Goal: Transaction & Acquisition: Purchase product/service

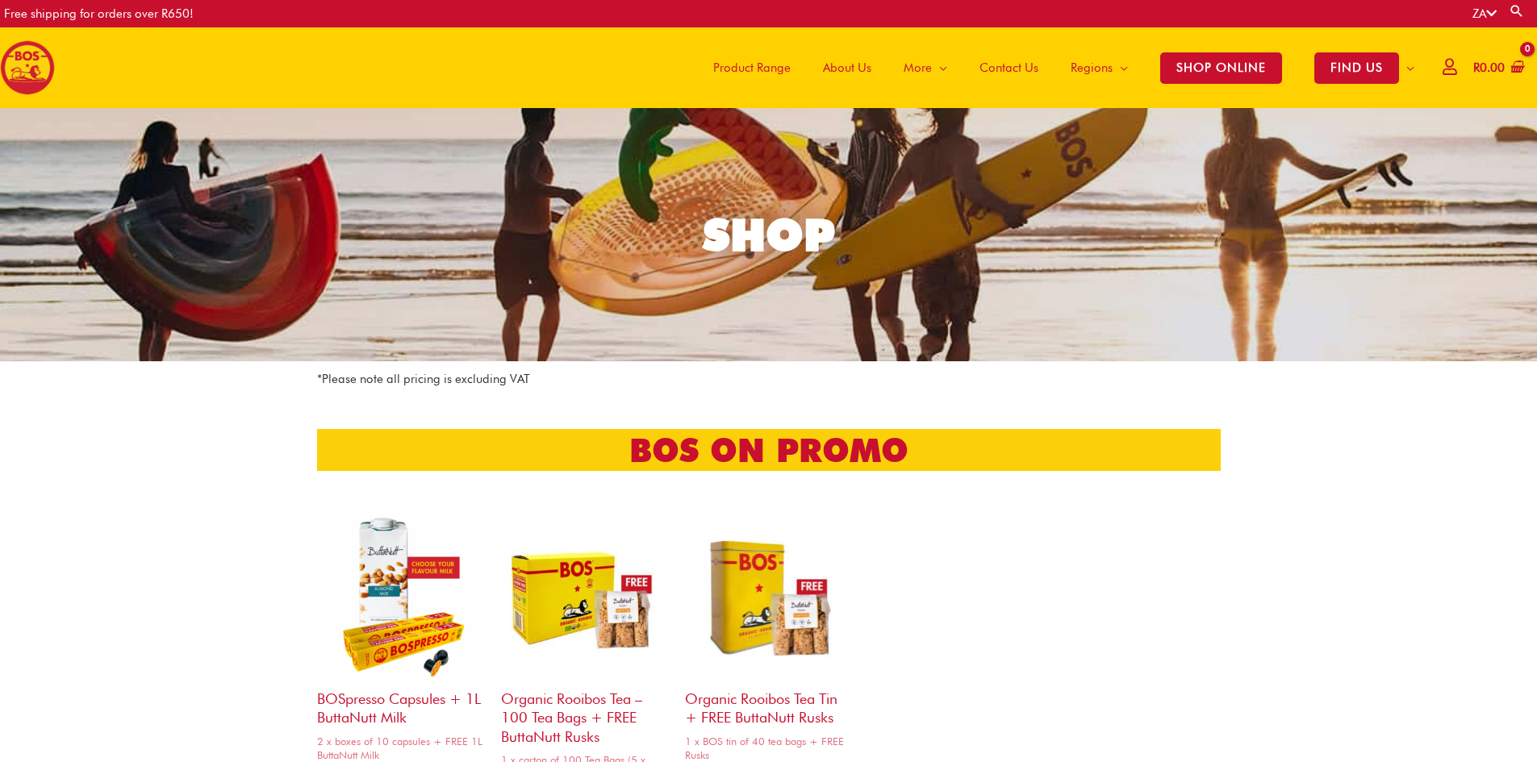
click at [723, 68] on span "Product Range" at bounding box center [751, 68] width 77 height 48
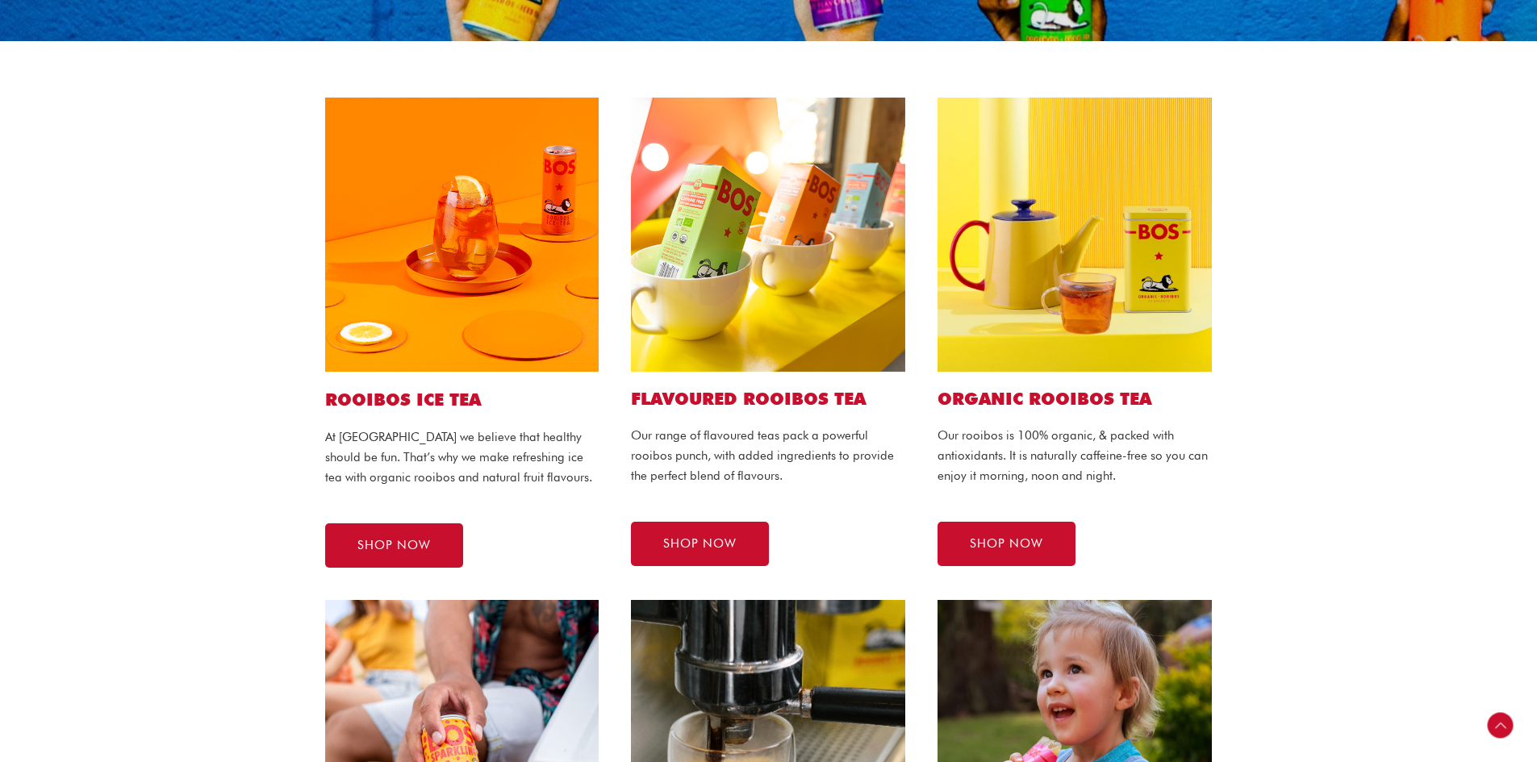
scroll to position [323, 0]
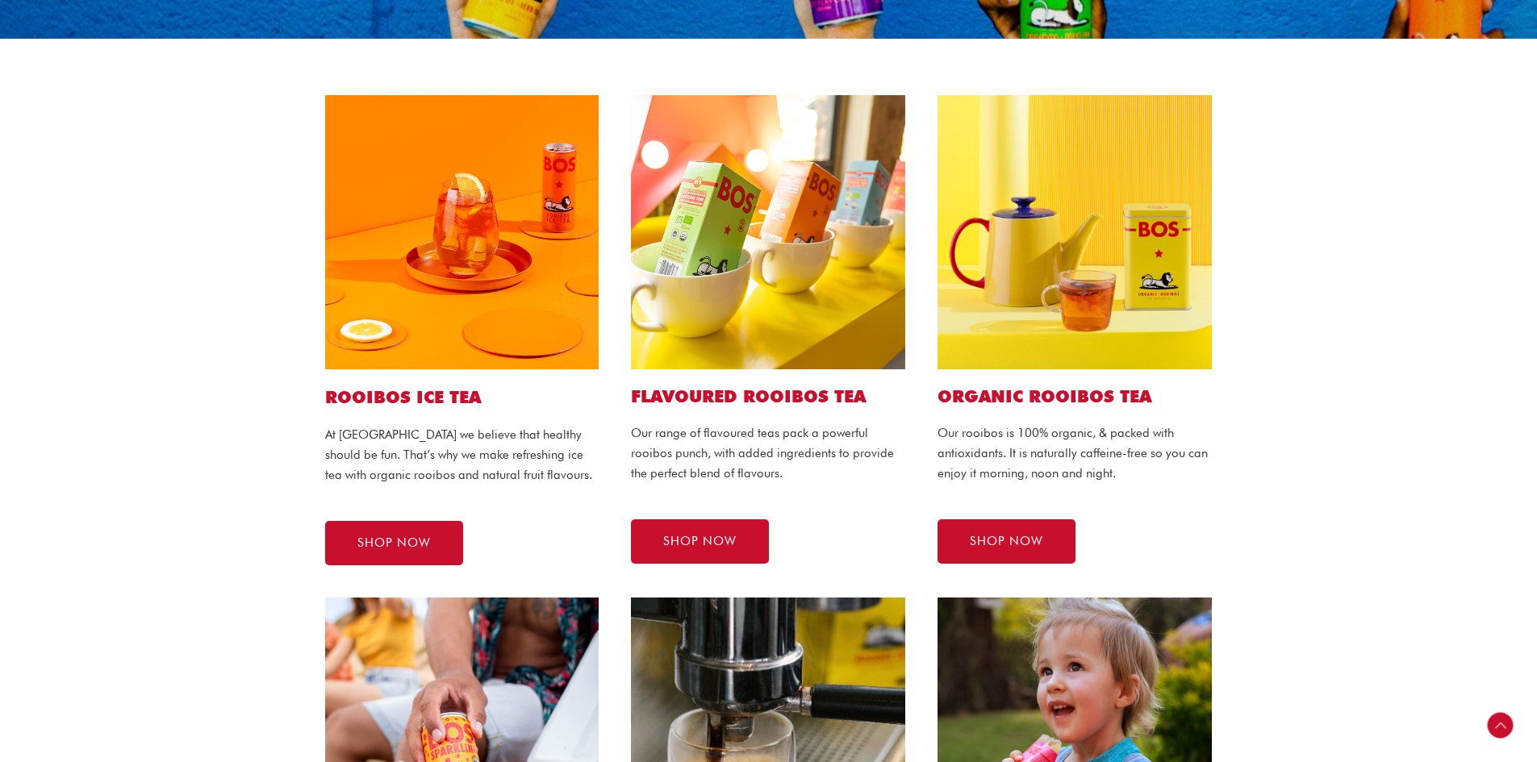
click at [439, 354] on img at bounding box center [462, 232] width 274 height 274
click at [404, 552] on link "SHOP NOW" at bounding box center [394, 543] width 138 height 44
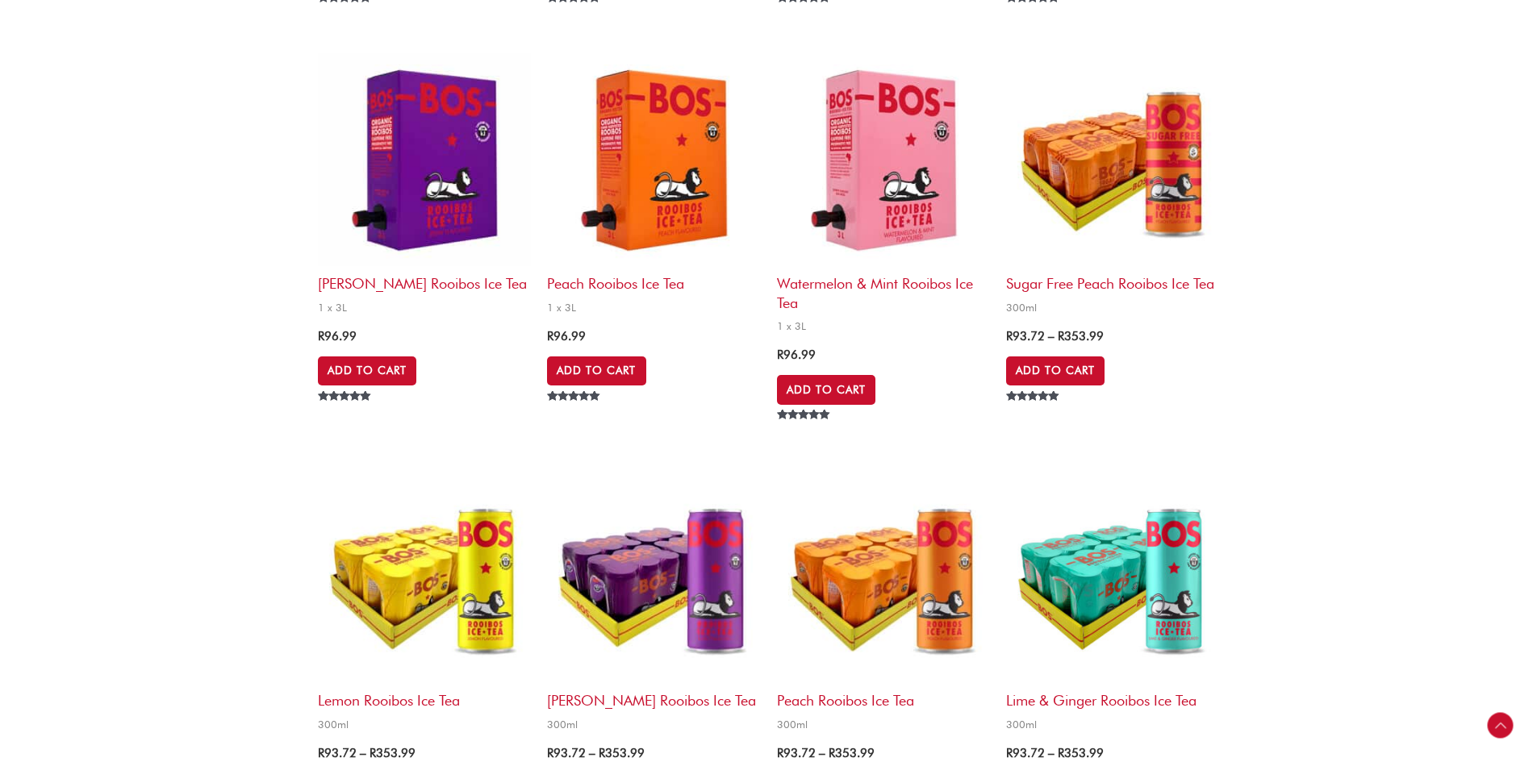
scroll to position [1181, 0]
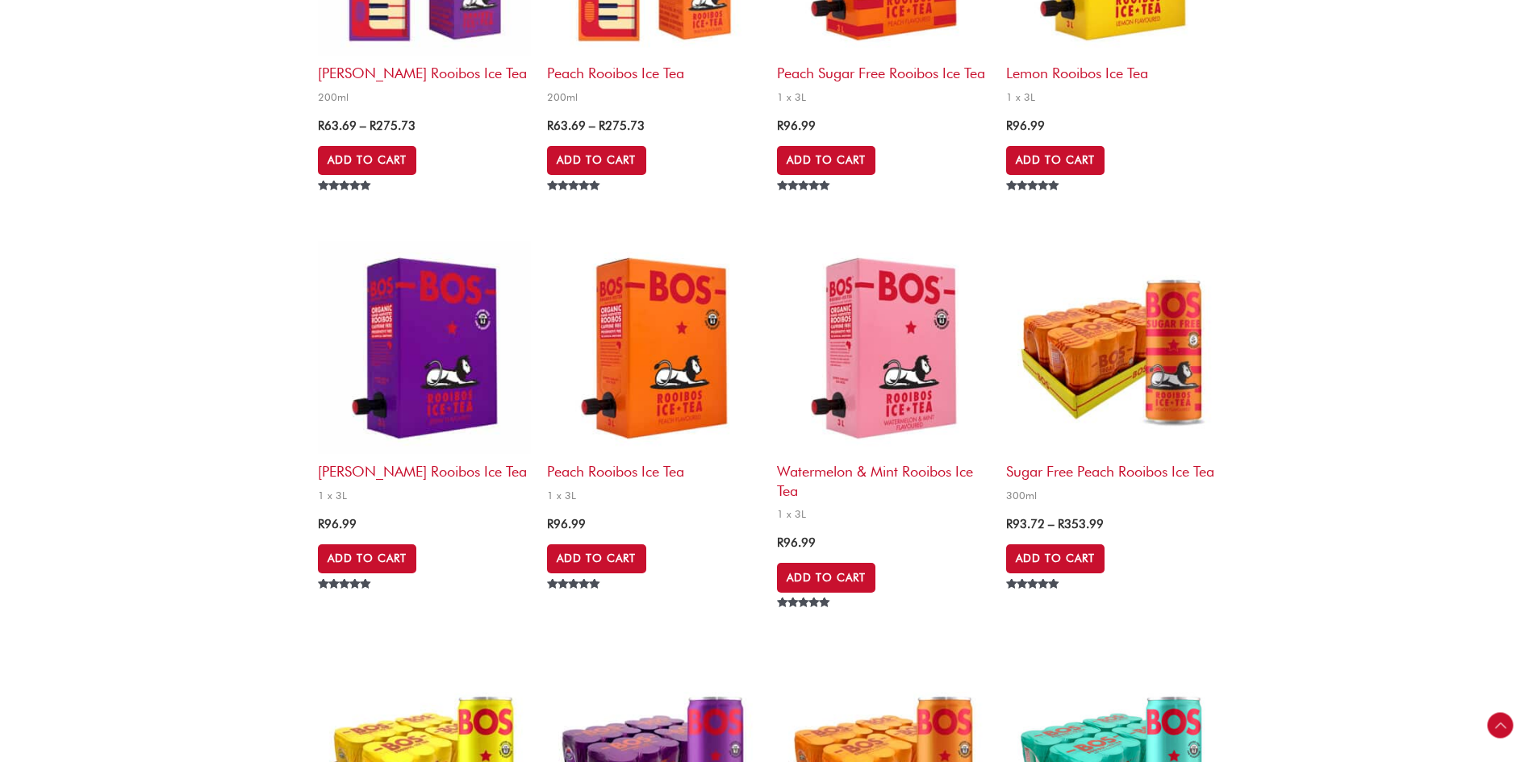
click at [445, 365] on img at bounding box center [424, 347] width 213 height 213
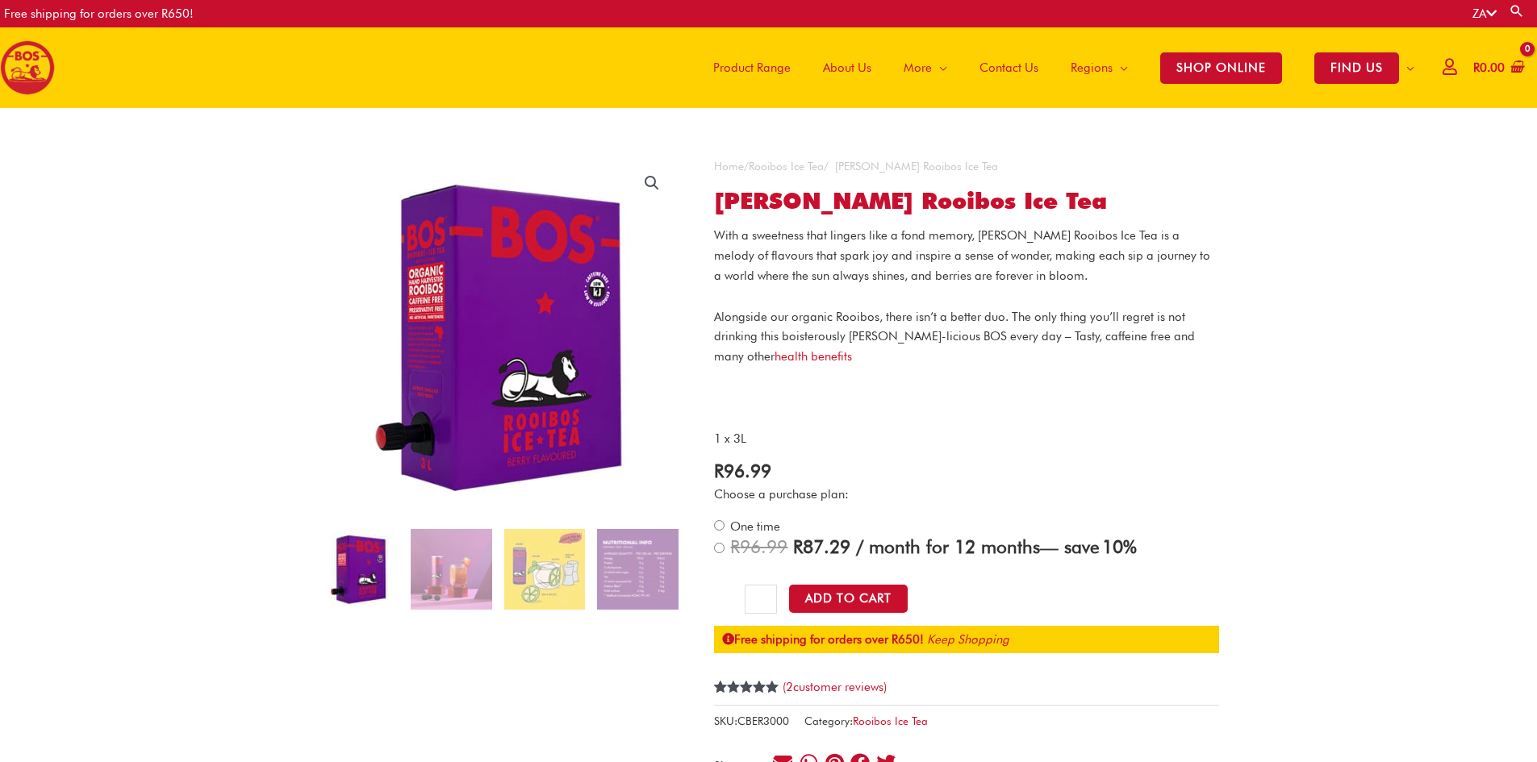
click at [947, 395] on p at bounding box center [966, 398] width 505 height 20
click at [946, 395] on p at bounding box center [966, 398] width 505 height 20
click at [1009, 444] on p "1 x 3L" at bounding box center [966, 439] width 505 height 20
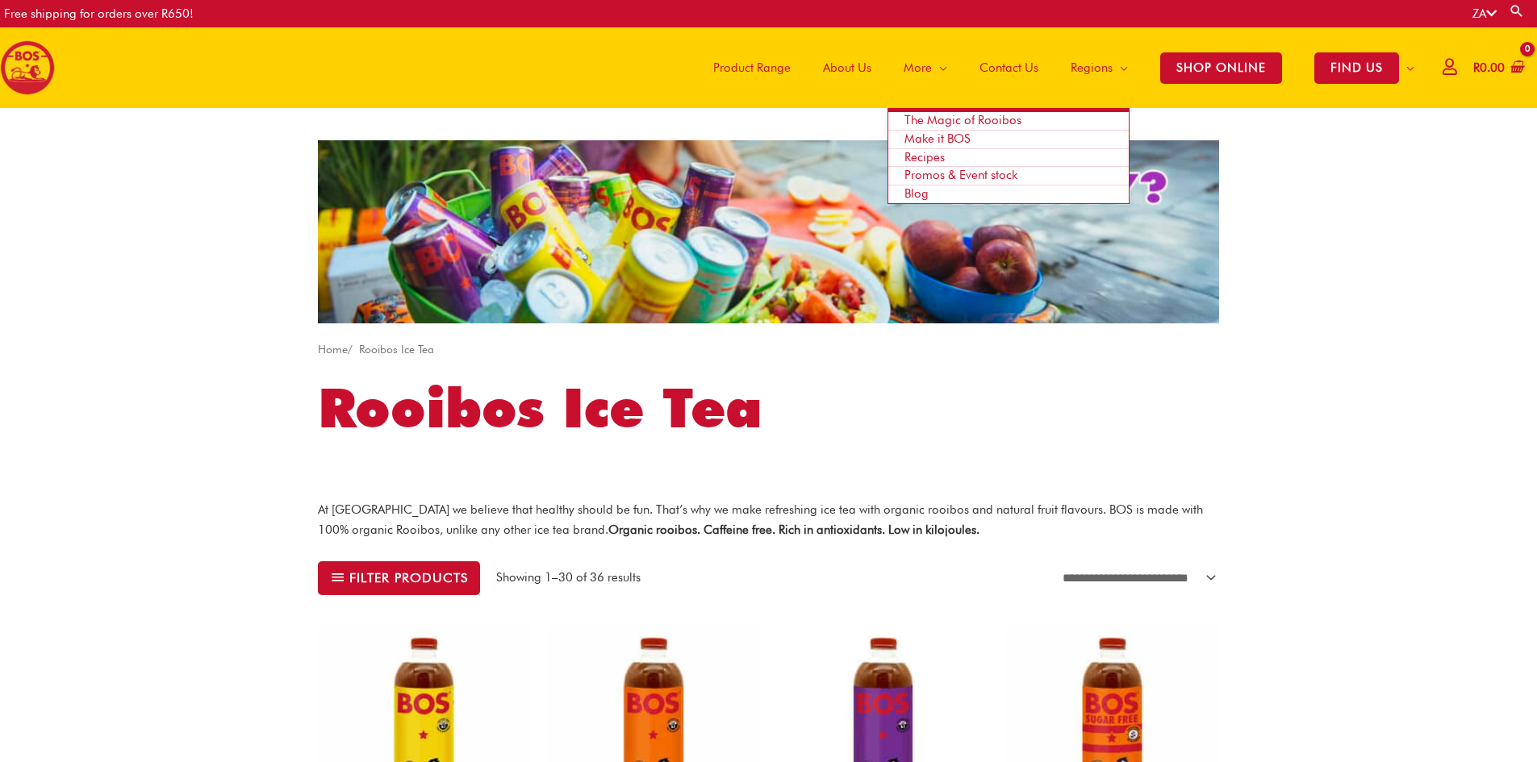
click at [947, 181] on span "Promos & Event stock" at bounding box center [960, 175] width 113 height 15
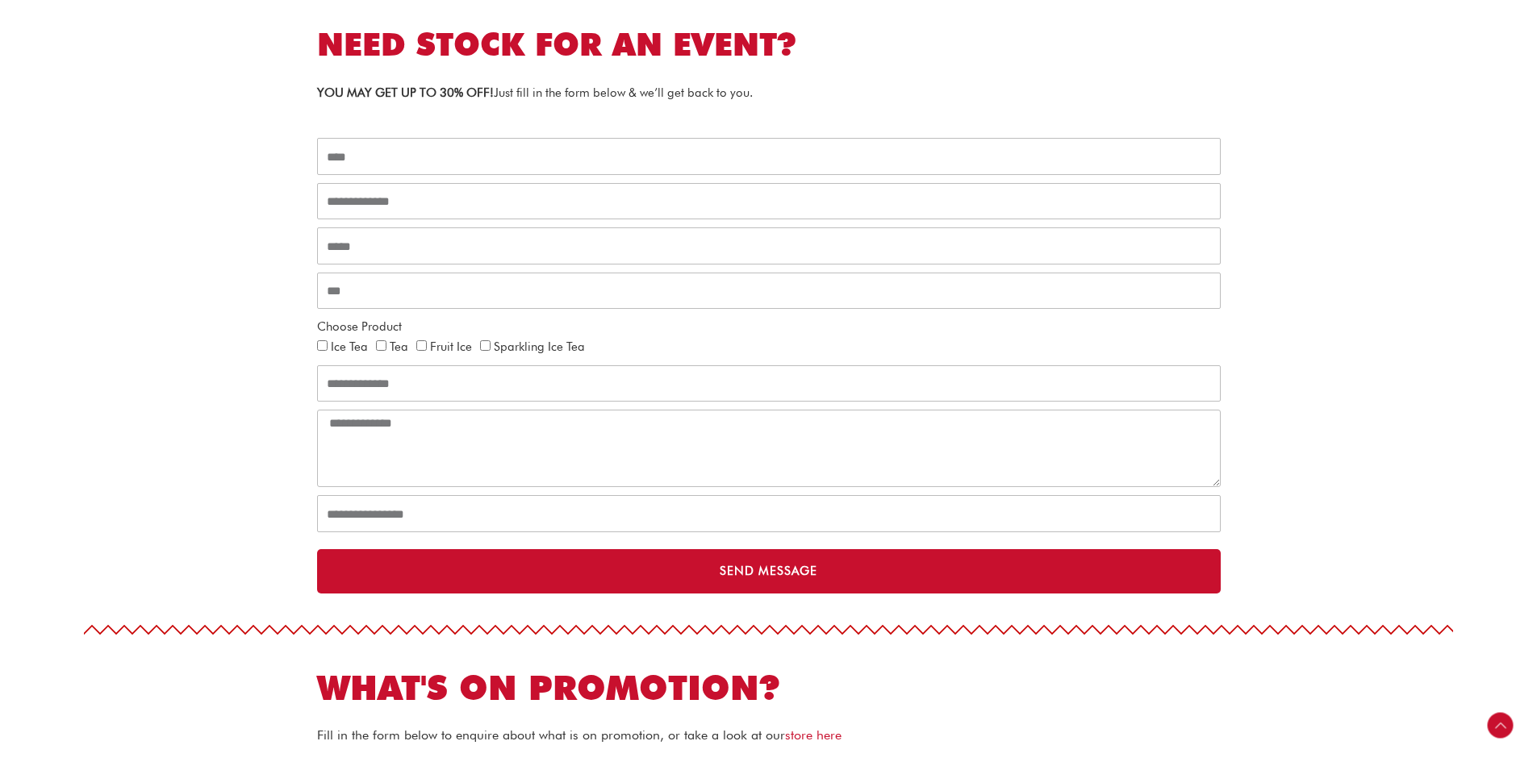
click at [286, 416] on section "NEED STOCK FOR AN EVENT? YOU MAY GET UP TO 30% OFF! Just fill in the form below…" at bounding box center [768, 280] width 1537 height 644
